Goal: Task Accomplishment & Management: Complete application form

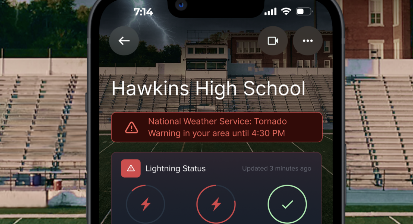
scroll to position [560, 0]
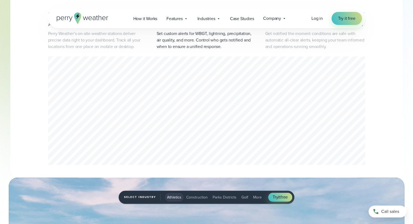
scroll to position [378, 0]
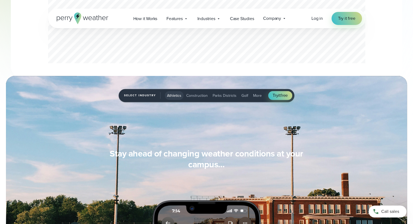
click at [174, 96] on span "Athletics" at bounding box center [174, 96] width 14 height 6
click at [201, 97] on span "Construction" at bounding box center [196, 96] width 21 height 6
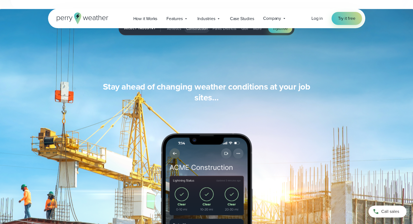
scroll to position [437, 0]
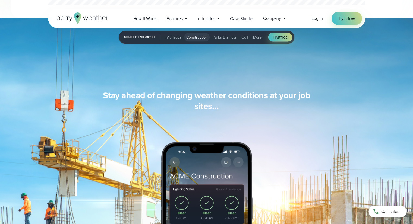
click at [170, 34] on button "Athletics" at bounding box center [174, 37] width 19 height 9
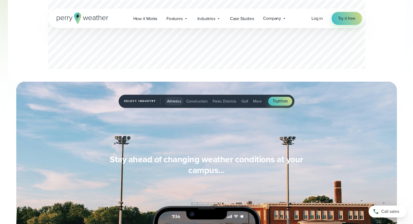
scroll to position [0, 0]
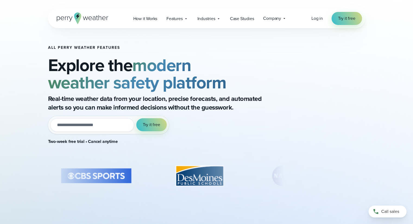
scroll to position [101, 0]
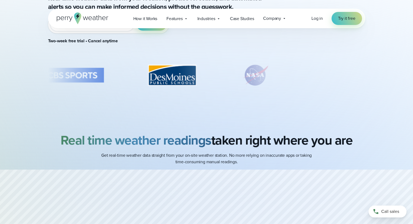
click at [377, 154] on div "Real time weather readings taken right where you are Get real-time weather data…" at bounding box center [206, 149] width 391 height 33
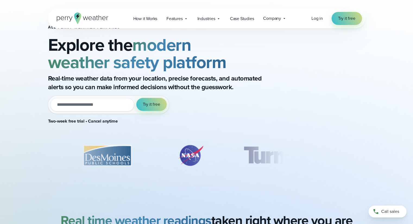
scroll to position [0, 0]
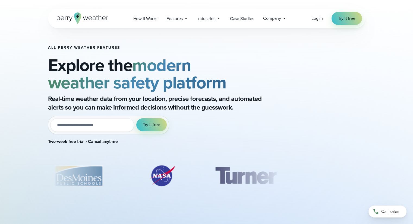
click at [94, 126] on input "email" at bounding box center [92, 125] width 84 height 14
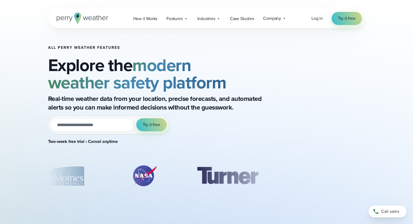
type input "**********"
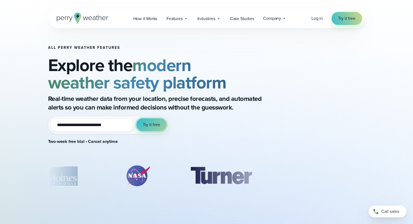
click at [151, 125] on span "Try it free" at bounding box center [151, 125] width 17 height 7
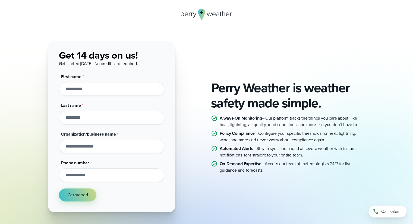
click at [131, 154] on form "Get 14 days on us! Get started [DATE]. No credit card required. Full name First…" at bounding box center [111, 125] width 105 height 154
click at [129, 150] on input "Organization/business name *" at bounding box center [111, 147] width 105 height 14
type input "*"
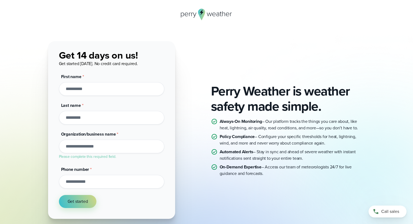
click at [201, 129] on div "Perry Weather is weather safety made simple. Always-On Monitoring – Our platfor…" at bounding box center [206, 130] width 317 height 178
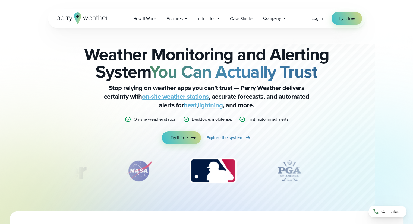
click at [102, 17] on icon at bounding box center [83, 18] width 52 height 12
